Goal: Contribute content: Add original content to the website for others to see

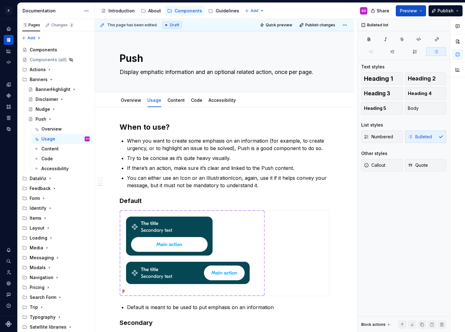
scroll to position [468, 0]
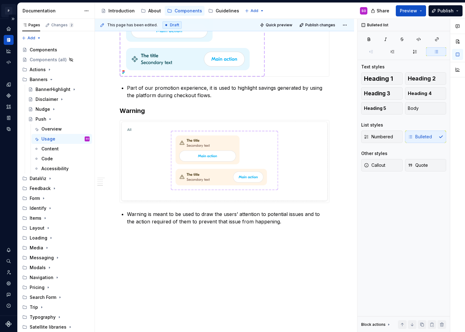
click at [11, 8] on html "P pixar SO Design system data Documentation Accessibility guide for tree Page t…" at bounding box center [232, 166] width 465 height 332
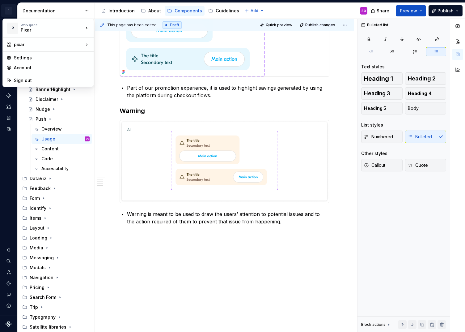
click at [107, 113] on html "P pixar SO Design system data Documentation Accessibility guide for tree Page t…" at bounding box center [232, 166] width 465 height 332
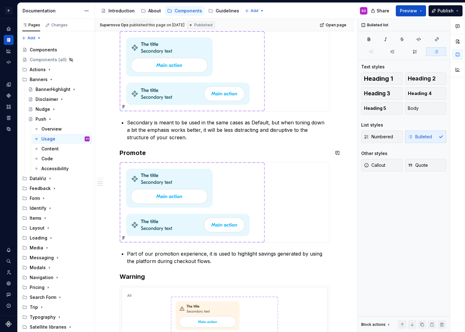
scroll to position [302, 0]
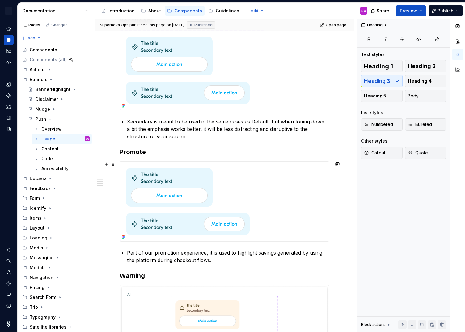
click at [203, 190] on img at bounding box center [192, 201] width 145 height 80
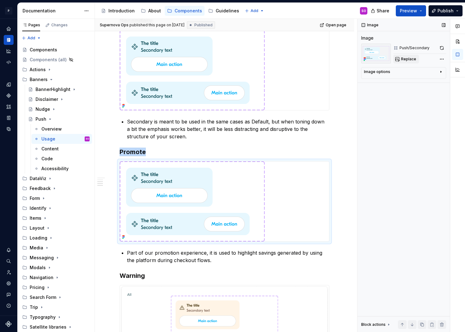
click at [411, 57] on span "Replace" at bounding box center [408, 59] width 15 height 5
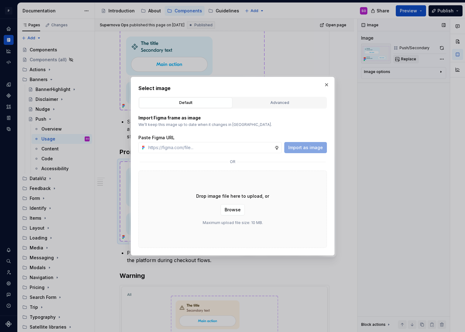
type textarea "*"
type input "[URL][DOMAIN_NAME]"
click at [298, 147] on span "Import as image" at bounding box center [305, 147] width 35 height 6
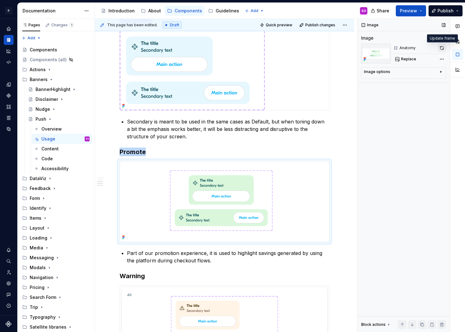
click at [445, 48] on button "button" at bounding box center [442, 48] width 9 height 9
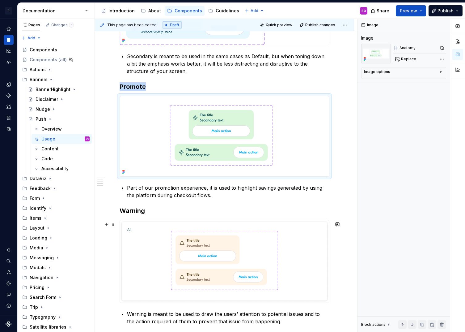
scroll to position [365, 0]
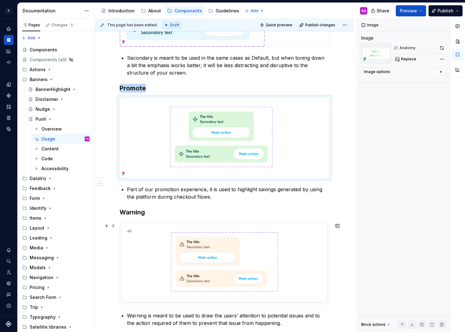
click at [318, 256] on img at bounding box center [224, 263] width 209 height 82
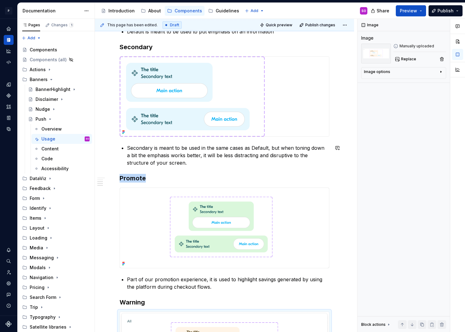
scroll to position [253, 0]
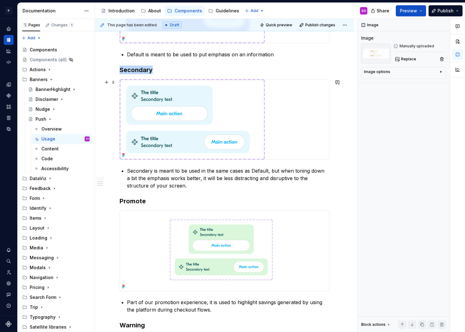
click at [299, 108] on div at bounding box center [224, 119] width 209 height 80
click at [411, 58] on span "Replace" at bounding box center [408, 59] width 15 height 5
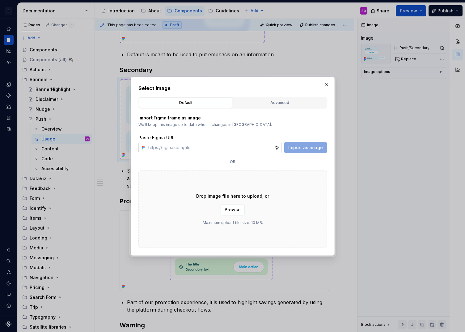
type textarea "*"
type input "[URL][DOMAIN_NAME]"
click at [302, 147] on span "Import as image" at bounding box center [305, 147] width 35 height 6
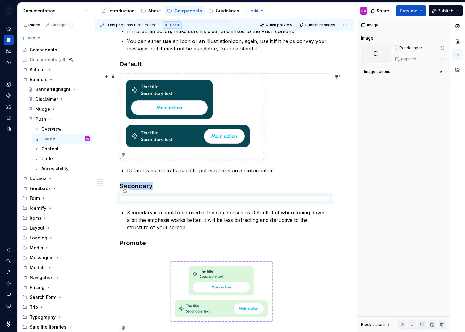
scroll to position [117, 0]
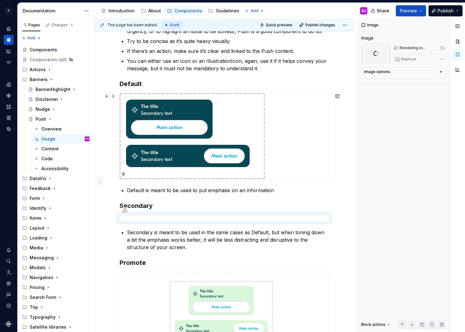
click at [293, 122] on div at bounding box center [224, 135] width 209 height 85
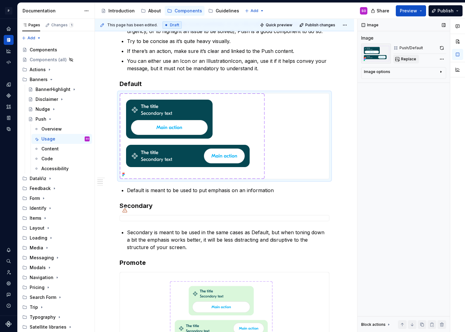
click at [400, 59] on button "Replace" at bounding box center [407, 59] width 26 height 9
type textarea "*"
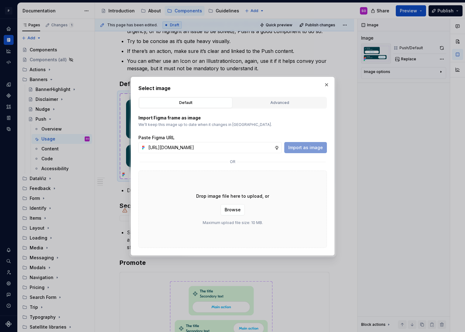
scroll to position [0, 132]
type input "[URL][DOMAIN_NAME]"
click at [302, 147] on span "Import as image" at bounding box center [305, 147] width 35 height 6
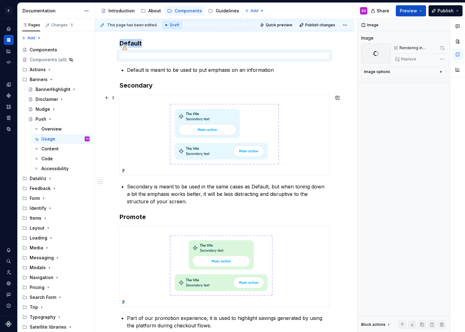
scroll to position [160, 0]
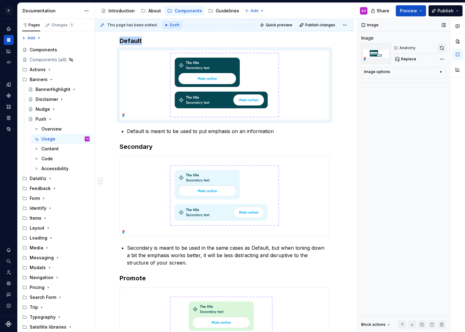
click at [445, 45] on button "button" at bounding box center [442, 48] width 9 height 9
click at [288, 187] on img at bounding box center [224, 196] width 209 height 80
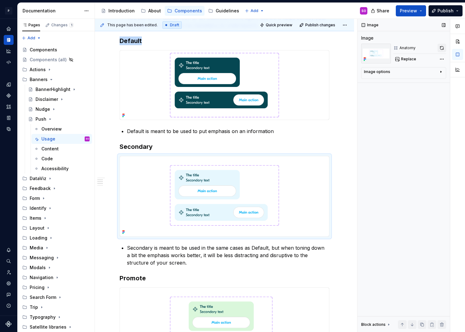
click at [440, 48] on button "button" at bounding box center [442, 48] width 9 height 9
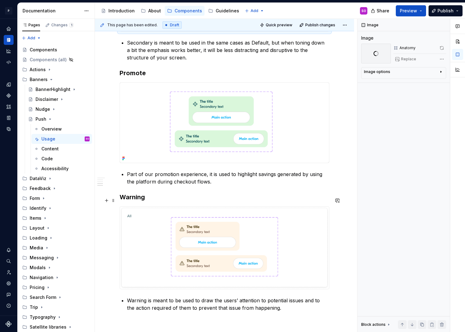
scroll to position [364, 0]
type textarea "*"
click at [162, 198] on h3 "Warning" at bounding box center [225, 197] width 210 height 9
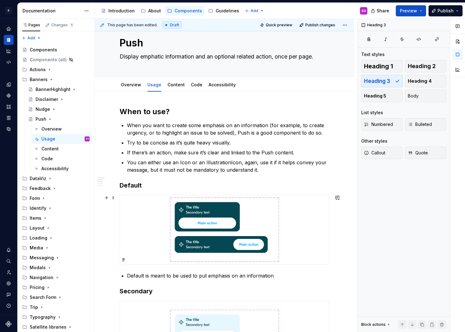
scroll to position [0, 0]
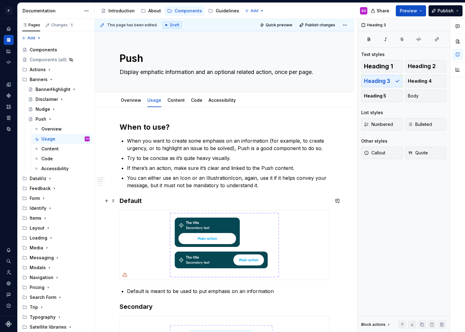
click at [151, 200] on h3 "Default" at bounding box center [225, 200] width 210 height 9
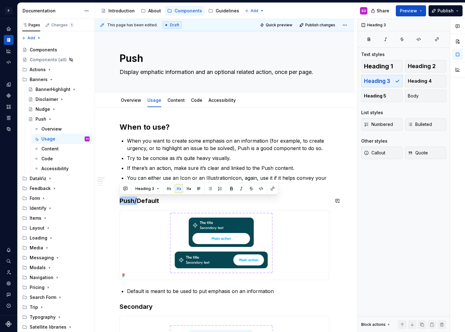
copy h3 "Push/"
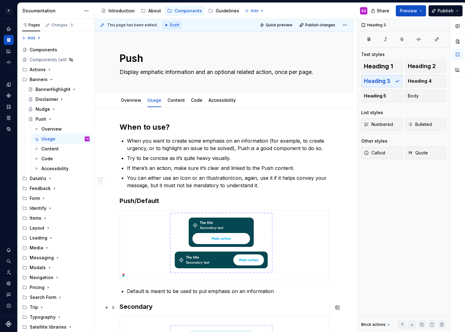
click at [152, 311] on h3 "Secondary" at bounding box center [225, 306] width 210 height 9
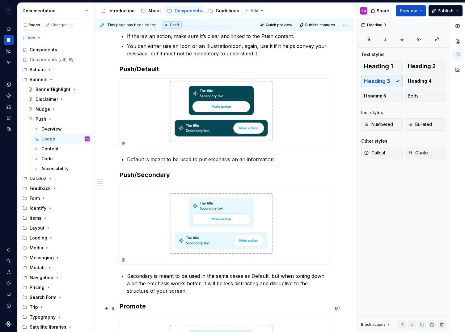
click at [154, 308] on h3 "Promote" at bounding box center [225, 306] width 210 height 9
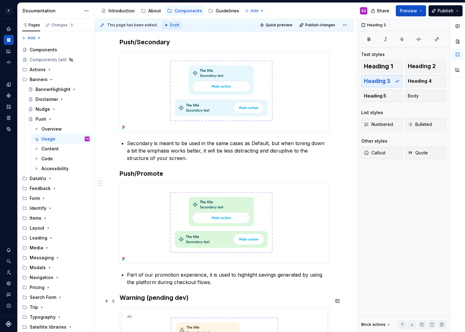
click at [200, 299] on h3 "Warning (pending dev)" at bounding box center [225, 297] width 210 height 9
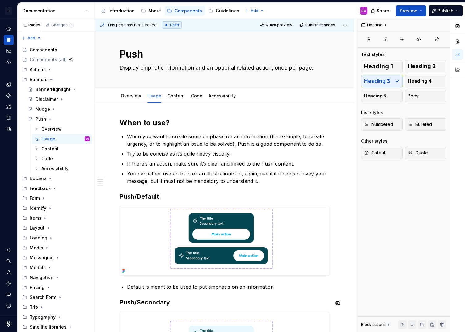
scroll to position [0, 0]
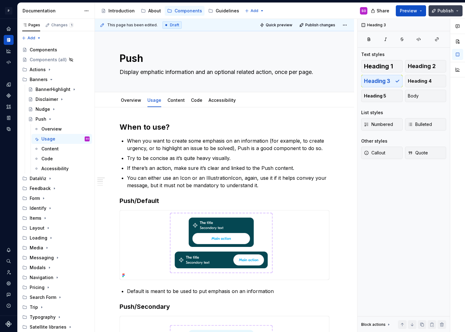
click at [444, 10] on span "Publish" at bounding box center [446, 11] width 16 height 6
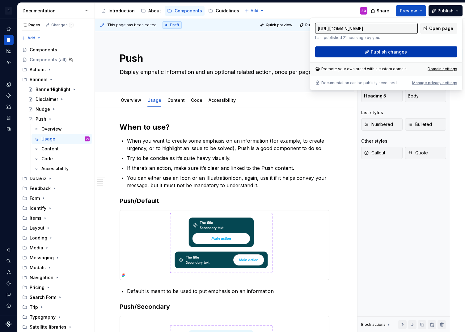
click at [385, 51] on span "Publish changes" at bounding box center [389, 52] width 36 height 6
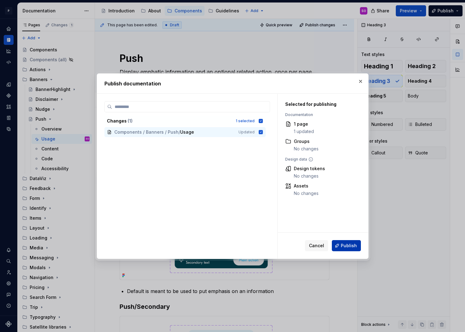
click at [349, 242] on span "Publish" at bounding box center [349, 245] width 16 height 6
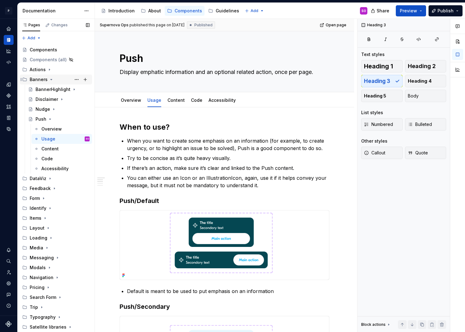
click at [52, 79] on icon "Page tree" at bounding box center [51, 79] width 5 height 5
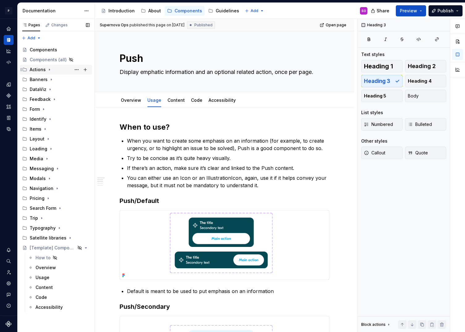
click at [49, 68] on icon "Page tree" at bounding box center [49, 69] width 5 height 5
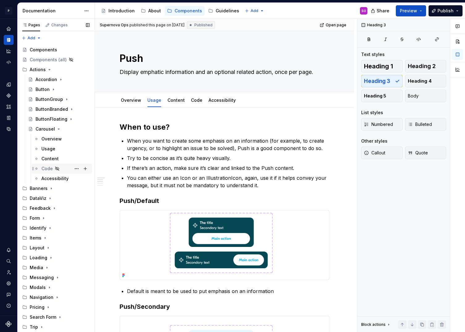
click at [46, 171] on div "Code" at bounding box center [46, 168] width 11 height 6
type textarea "*"
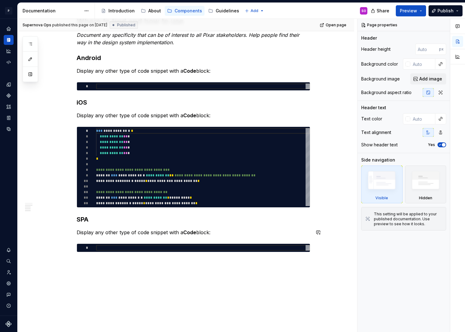
scroll to position [267, 0]
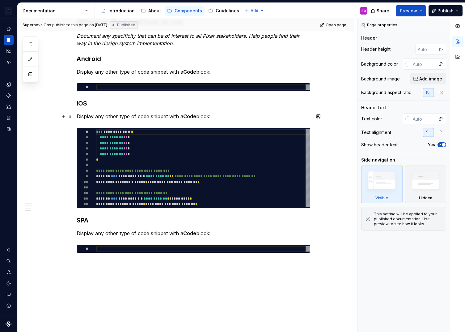
type textarea "*"
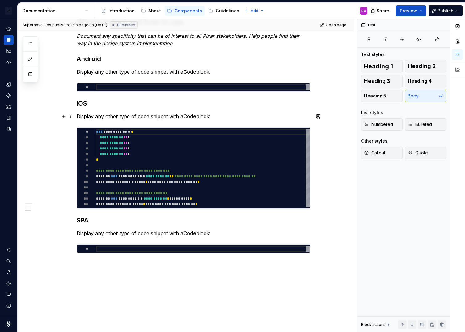
click at [222, 113] on p "Display any other type of code snippet with a Code block:" at bounding box center [194, 116] width 234 height 7
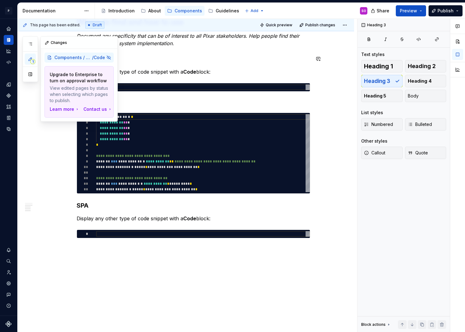
click at [32, 60] on span "1" at bounding box center [32, 61] width 5 height 5
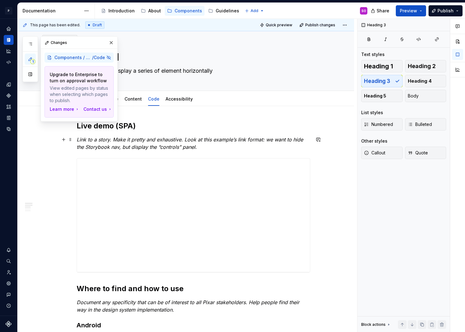
scroll to position [0, 0]
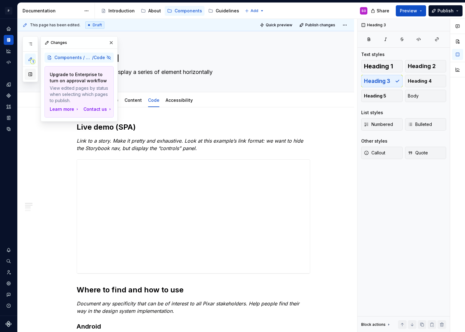
click at [30, 77] on button "button" at bounding box center [30, 74] width 11 height 11
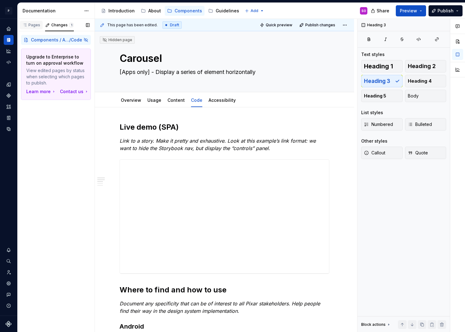
click at [30, 28] on div "Pages" at bounding box center [31, 25] width 23 height 9
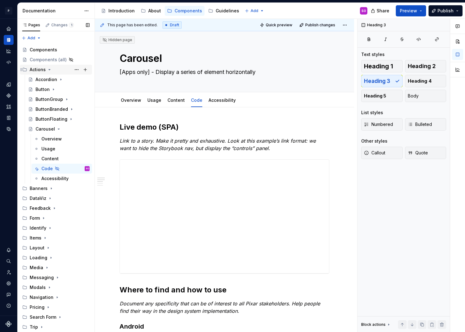
click at [49, 67] on icon "Page tree" at bounding box center [49, 69] width 5 height 5
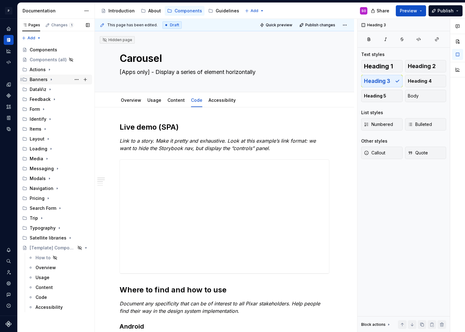
click at [49, 80] on icon "Page tree" at bounding box center [51, 79] width 5 height 5
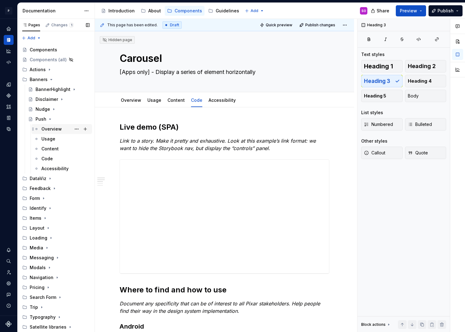
click at [54, 128] on div "Overview" at bounding box center [51, 129] width 20 height 6
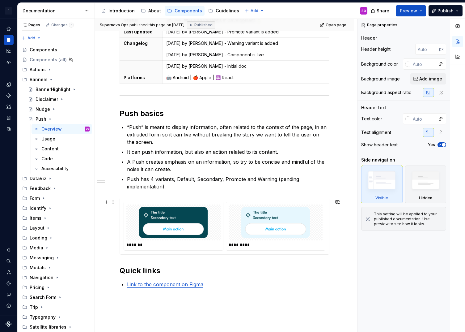
scroll to position [270, 0]
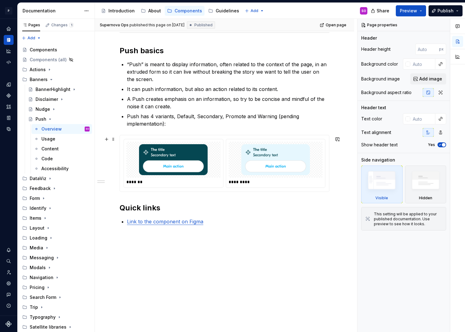
type textarea "*"
click at [322, 135] on div "******* *********" at bounding box center [225, 163] width 210 height 57
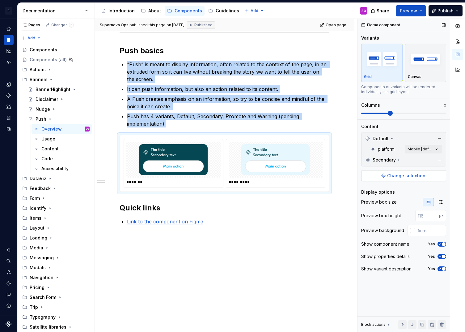
click at [406, 178] on span "Change selection" at bounding box center [406, 175] width 38 height 6
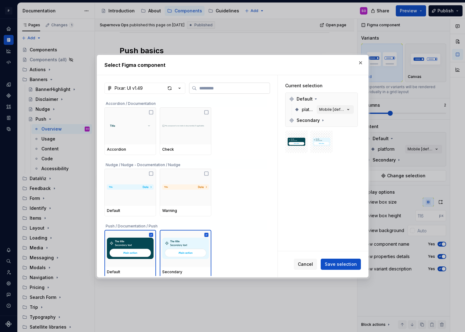
click at [208, 87] on input "search" at bounding box center [233, 88] width 73 height 6
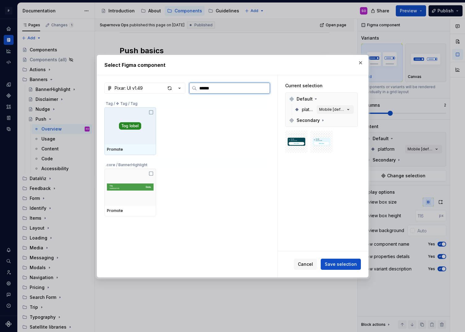
type input "*******"
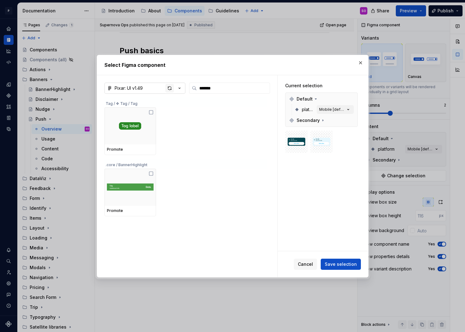
click at [172, 85] on div "button" at bounding box center [169, 88] width 9 height 9
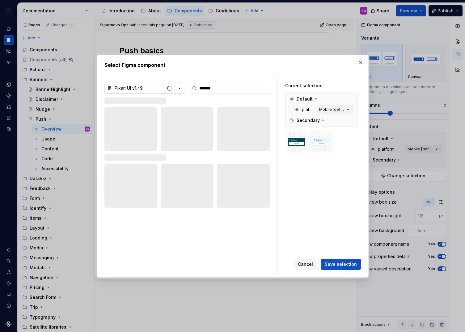
click at [181, 87] on icon "button" at bounding box center [180, 88] width 6 height 6
click at [191, 72] on div "Select Figma component Pixar: UI v1.49 ******* Current selection Default platfo…" at bounding box center [232, 166] width 465 height 332
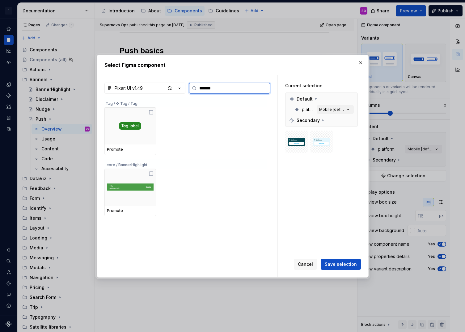
type textarea "*"
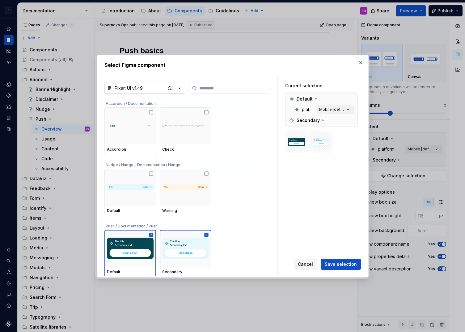
click at [180, 87] on icon "button" at bounding box center [180, 88] width 6 height 6
type textarea "*"
click at [218, 86] on input "search" at bounding box center [233, 88] width 73 height 6
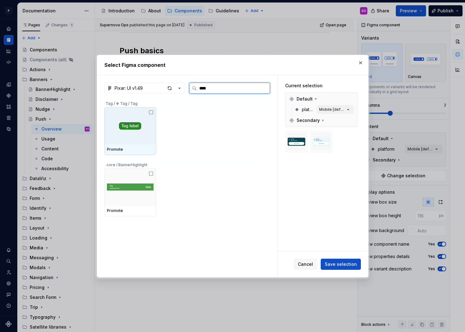
type input "*****"
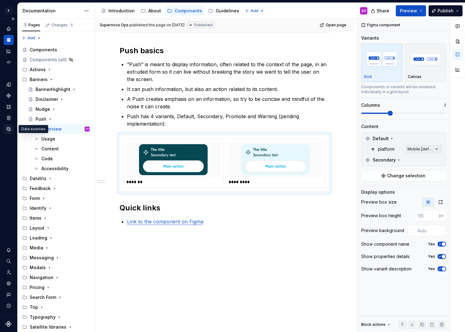
click at [6, 128] on icon "Data sources" at bounding box center [9, 129] width 6 height 6
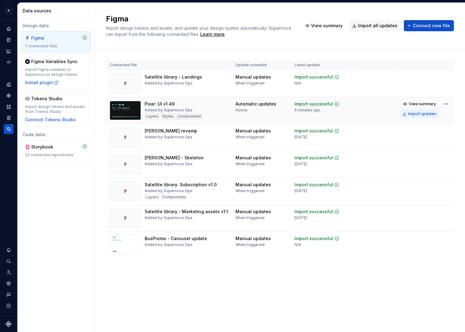
click at [428, 112] on div "Import updates" at bounding box center [422, 113] width 28 height 5
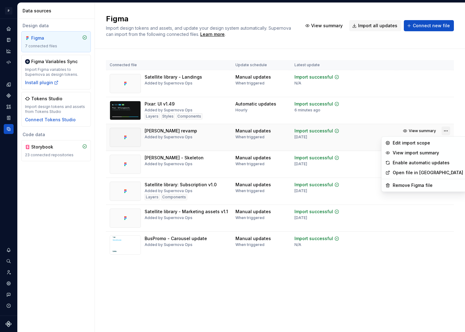
click at [443, 131] on html "P pixar SO Design system data Data sources Design data Figma 7 connected files …" at bounding box center [232, 166] width 465 height 332
click at [415, 185] on div "Remove Figma file" at bounding box center [428, 185] width 70 height 6
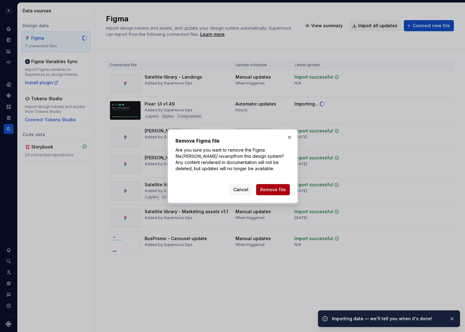
click at [279, 190] on span "Remove file" at bounding box center [273, 189] width 26 height 6
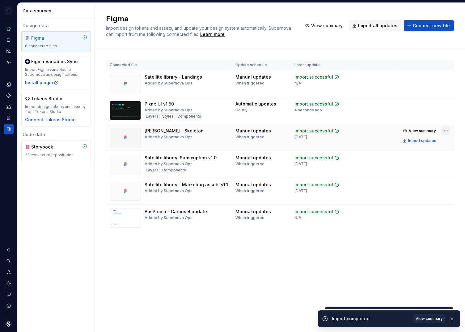
click at [445, 130] on html "P pixar SO Design system data Data sources Design data Figma 6 connected files …" at bounding box center [232, 166] width 465 height 332
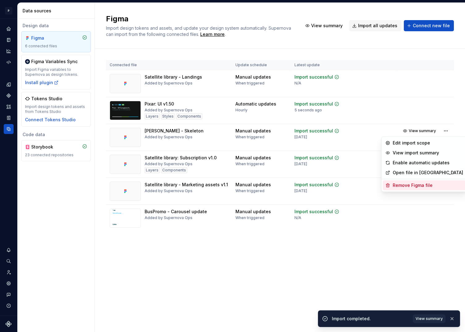
click at [419, 187] on div "Remove Figma file" at bounding box center [428, 185] width 70 height 6
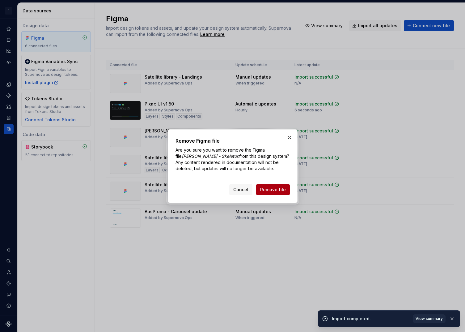
click at [279, 189] on span "Remove file" at bounding box center [273, 189] width 26 height 6
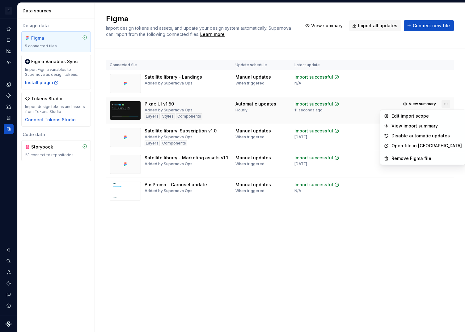
click at [443, 103] on html "P pixar SO Design system data Data sources Design data Figma 5 connected files …" at bounding box center [232, 166] width 465 height 332
click at [426, 119] on div "Edit import scope" at bounding box center [423, 116] width 83 height 10
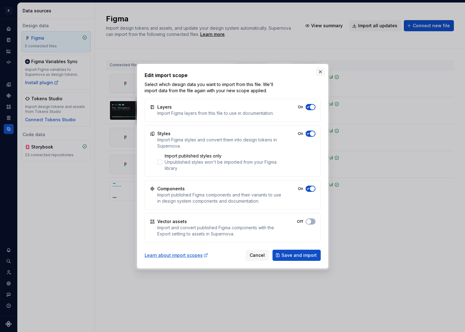
click at [321, 71] on button "button" at bounding box center [320, 71] width 9 height 9
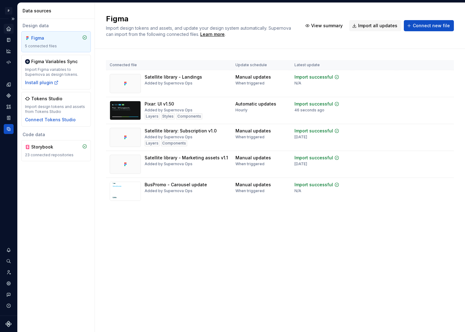
click at [10, 30] on icon "Home" at bounding box center [8, 29] width 4 height 4
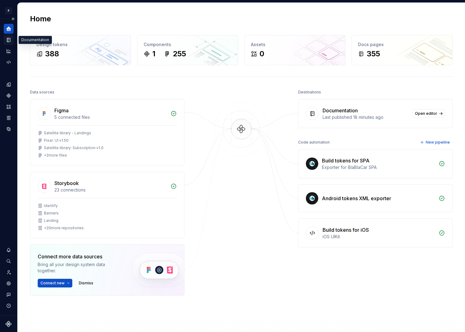
click at [9, 40] on icon "Documentation" at bounding box center [9, 39] width 2 height 3
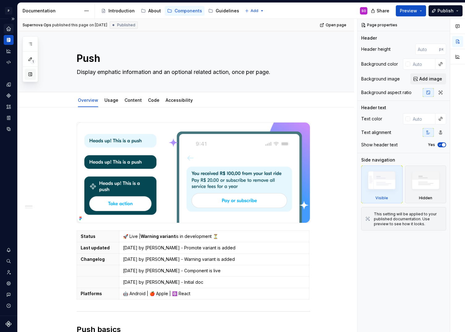
click at [31, 74] on button "button" at bounding box center [30, 74] width 11 height 11
type textarea "*"
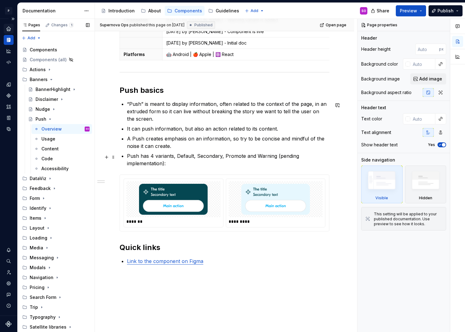
scroll to position [270, 0]
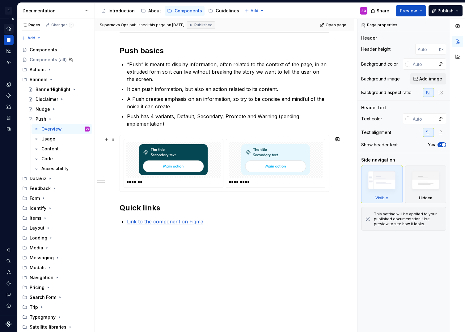
click at [329, 157] on div "******* *********" at bounding box center [224, 163] width 209 height 56
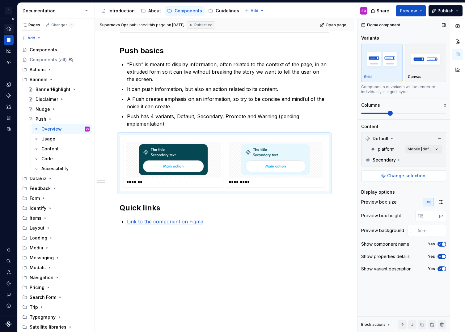
click at [402, 177] on span "Change selection" at bounding box center [406, 175] width 38 height 6
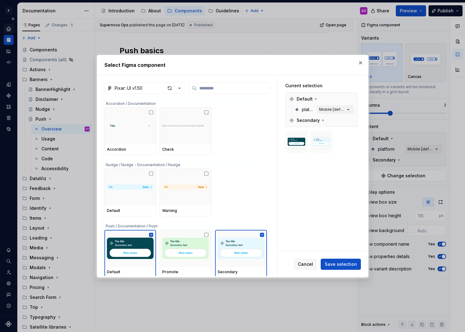
type input "*"
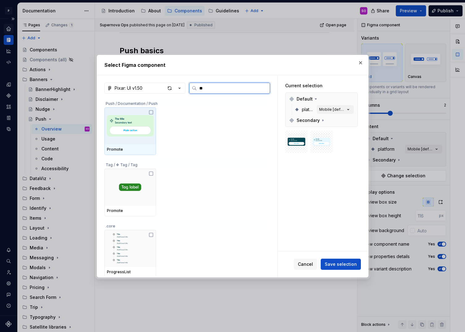
type input "***"
click at [151, 110] on icon at bounding box center [151, 112] width 5 height 5
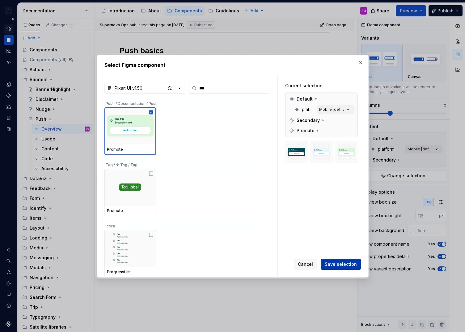
click at [350, 262] on span "Save selection" at bounding box center [341, 264] width 32 height 6
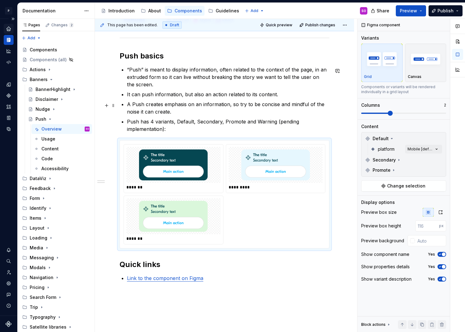
scroll to position [0, 0]
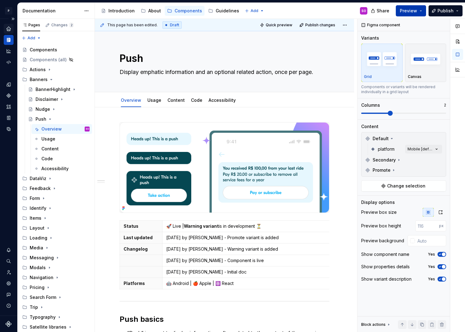
click at [408, 11] on span "Preview" at bounding box center [408, 11] width 17 height 6
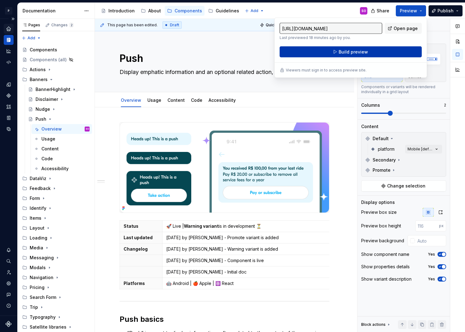
click at [351, 53] on span "Build preview" at bounding box center [353, 52] width 29 height 6
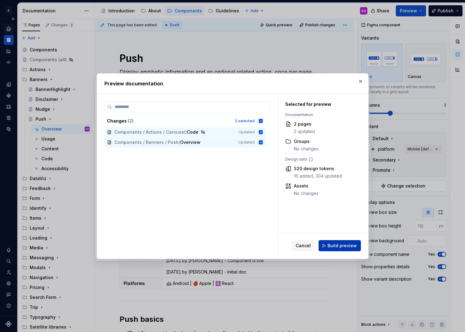
click at [344, 249] on button "Build preview" at bounding box center [340, 245] width 42 height 11
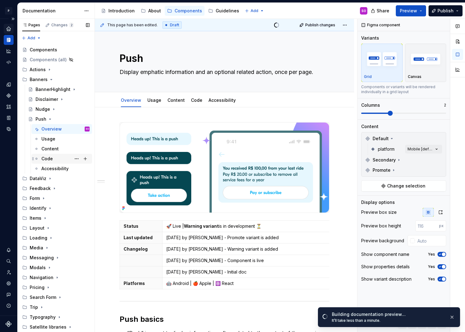
type textarea "*"
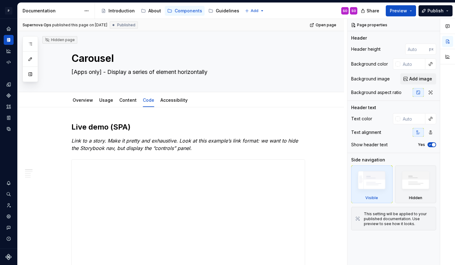
type textarea "*"
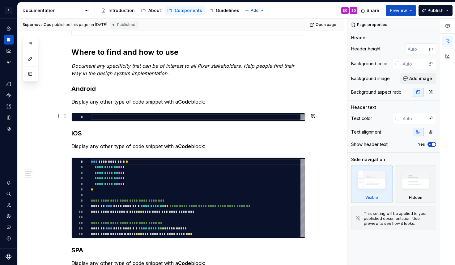
scroll to position [237, 0]
